Goal: Obtain resource: Obtain resource

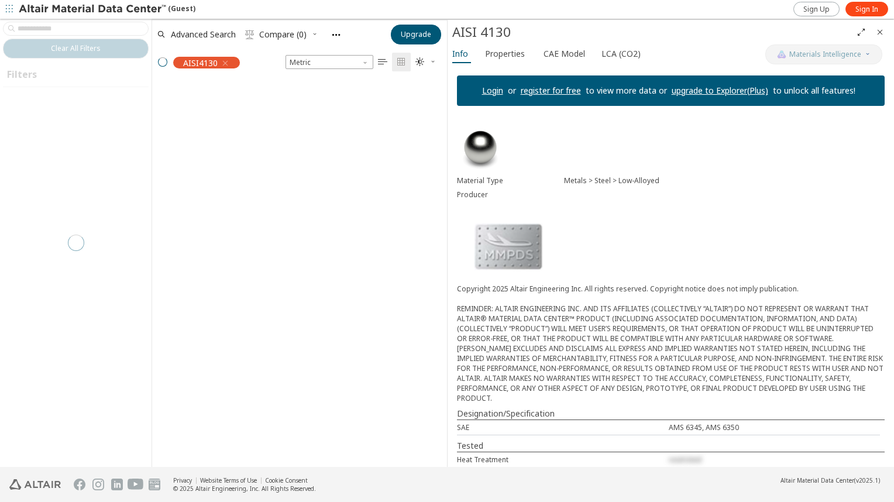
scroll to position [384, 285]
click at [563, 55] on span "CAE Model" at bounding box center [564, 53] width 42 height 19
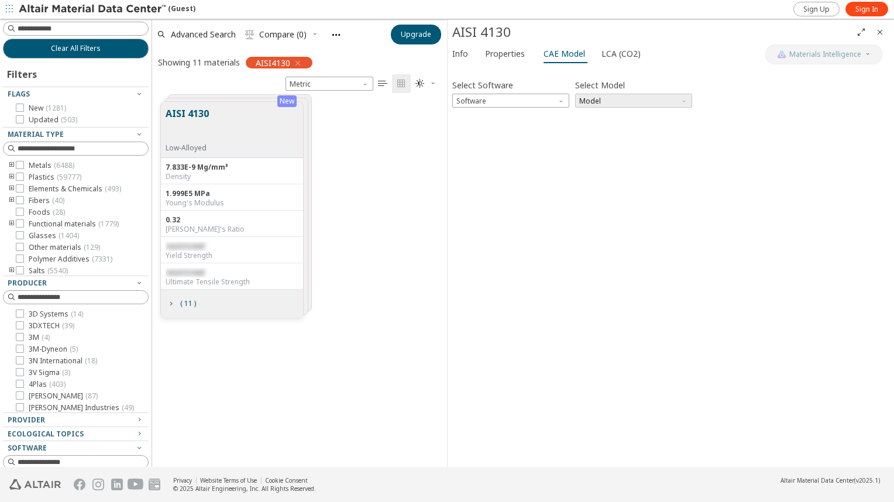
scroll to position [366, 285]
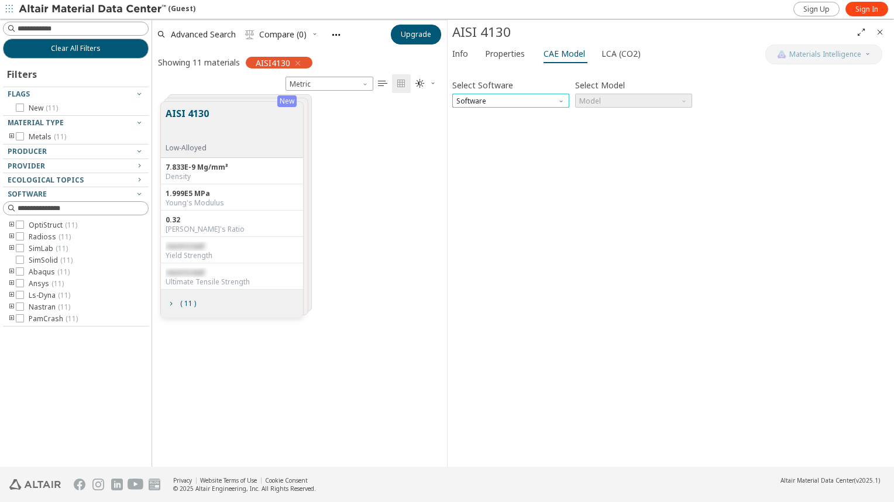
click at [511, 99] on span "Software" at bounding box center [510, 101] width 117 height 14
click at [491, 114] on span "OptiStruct" at bounding box center [511, 115] width 108 height 8
click at [587, 100] on span "Model" at bounding box center [633, 101] width 117 height 14
click at [597, 117] on span "Mat1" at bounding box center [588, 115] width 17 height 9
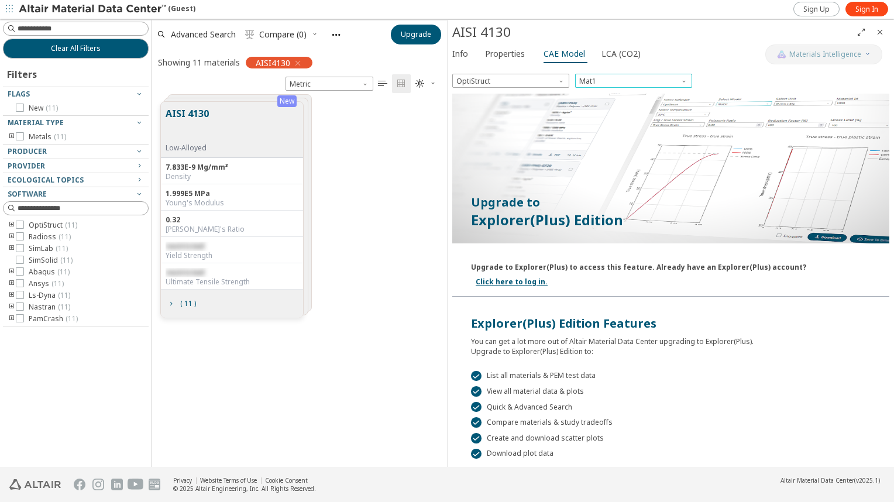
scroll to position [0, 0]
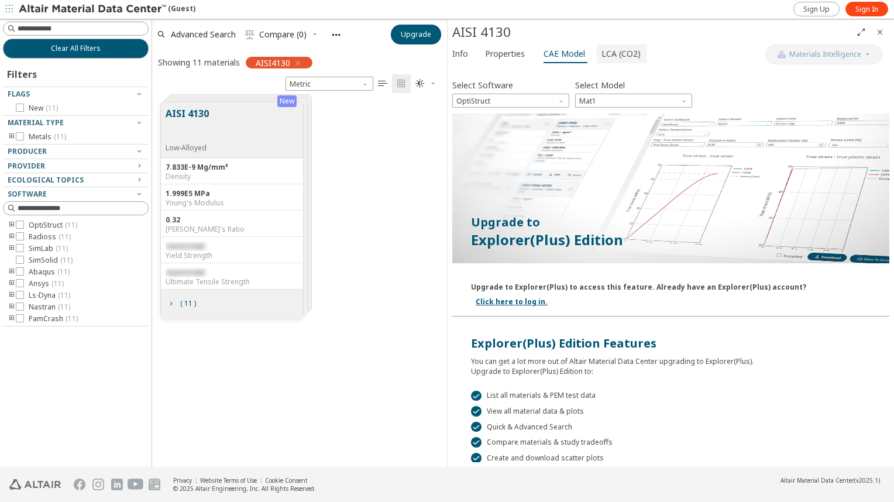
click at [605, 54] on span "LCA (CO2)" at bounding box center [620, 53] width 39 height 19
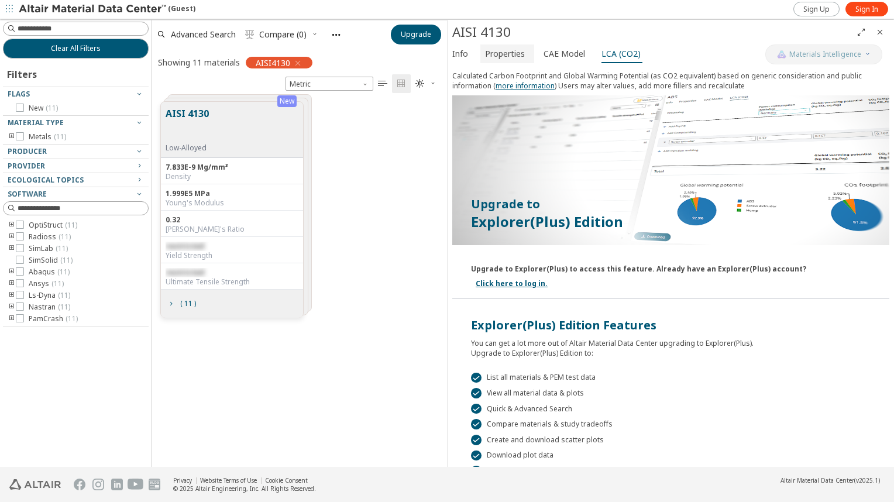
click at [500, 51] on span "Properties" at bounding box center [505, 53] width 40 height 19
